Goal: Information Seeking & Learning: Find specific fact

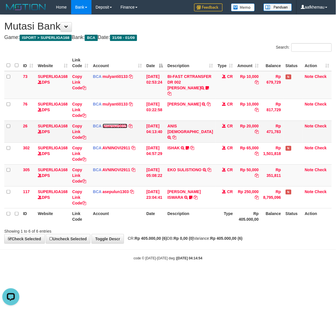
click at [116, 128] on link "anjarpur0015" at bounding box center [115, 126] width 25 height 5
click at [190, 31] on h1 "Mutasi Bank" at bounding box center [167, 25] width 327 height 11
click at [262, 261] on div "code © 2012-2018 dwg | 2025/09/01 04:15:03" at bounding box center [168, 258] width 336 height 6
click at [260, 259] on body "Toggle navigation Home Bank Account List Load By Website Group [ISPORT] SUPERLI…" at bounding box center [168, 137] width 336 height 275
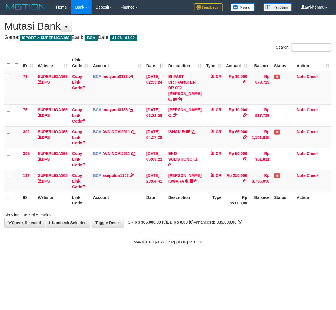
click at [248, 259] on html "Toggle navigation Home Bank Account List Load By Website Group [ISPORT] SUPERLI…" at bounding box center [168, 129] width 336 height 259
click at [216, 48] on div "Search:" at bounding box center [251, 48] width 159 height 10
drag, startPoint x: 184, startPoint y: 34, endPoint x: 174, endPoint y: 43, distance: 13.7
click at [184, 34] on div "**********" at bounding box center [168, 121] width 336 height 212
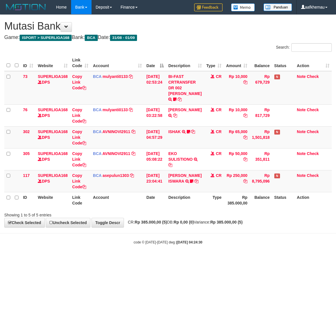
click at [185, 50] on div "Search:" at bounding box center [251, 48] width 159 height 10
drag, startPoint x: 219, startPoint y: 39, endPoint x: 184, endPoint y: 20, distance: 40.2
click at [218, 39] on h4 "Game: ISPORT > SUPERLIGA168 Bank: BCA Date: 31/08 - 01/09" at bounding box center [167, 38] width 327 height 6
click at [249, 234] on body "Toggle navigation Home Bank Account List Load By Website Group [ISPORT] SUPERLI…" at bounding box center [168, 129] width 336 height 259
click at [241, 236] on body "Toggle navigation Home Bank Account List Load By Website Group [ISPORT] SUPERLI…" at bounding box center [168, 129] width 336 height 259
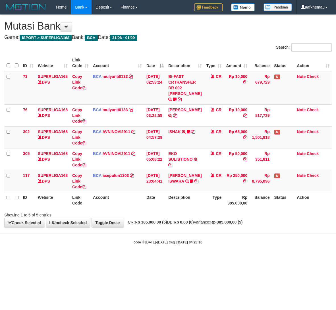
click at [242, 235] on body "Toggle navigation Home Bank Account List Load By Website Group [ISPORT] SUPERLI…" at bounding box center [168, 129] width 336 height 259
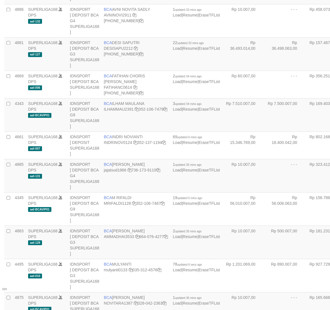
scroll to position [253, 0]
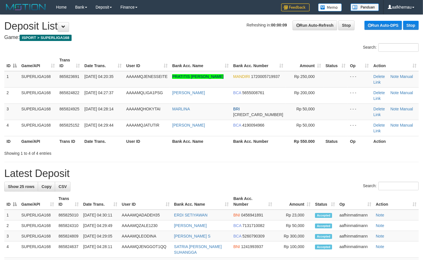
drag, startPoint x: 125, startPoint y: 36, endPoint x: 134, endPoint y: 40, distance: 9.7
click at [129, 37] on h4 "Game: ISPORT > SUPERLIGA168" at bounding box center [211, 38] width 414 height 6
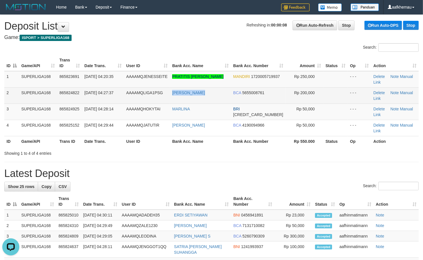
copy tr "[PERSON_NAME]"
drag, startPoint x: 176, startPoint y: 103, endPoint x: 165, endPoint y: 101, distance: 11.2
click at [165, 101] on tr "2 SUPERLIGA168 865824822 01/09/2025 04:27:37 AAAAMQLIGA1PSG MOHAMAD FAHRI BCA 5…" at bounding box center [211, 95] width 414 height 16
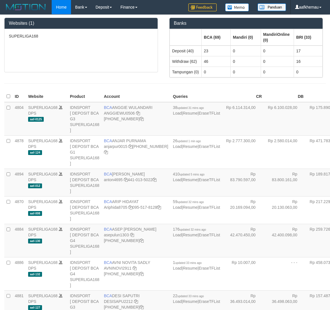
scroll to position [251, 0]
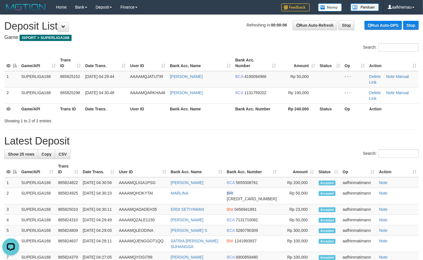
click at [110, 23] on h1 "Refreshing in: 00:00:06 Run Auto-Refresh Stop Run Auto-DPS Stop Deposit List" at bounding box center [211, 25] width 414 height 11
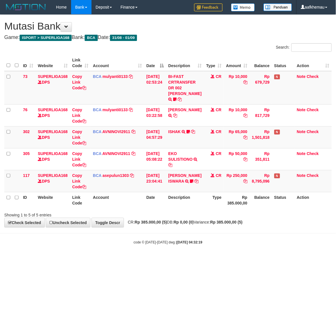
click at [230, 251] on body "Toggle navigation Home Bank Account List Load By Website Group [ISPORT] SUPERLI…" at bounding box center [168, 129] width 336 height 259
